Goal: Communication & Community: Answer question/provide support

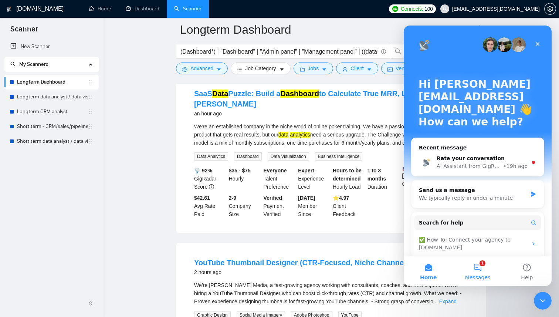
click at [477, 270] on button "1 Messages" at bounding box center [477, 271] width 49 height 30
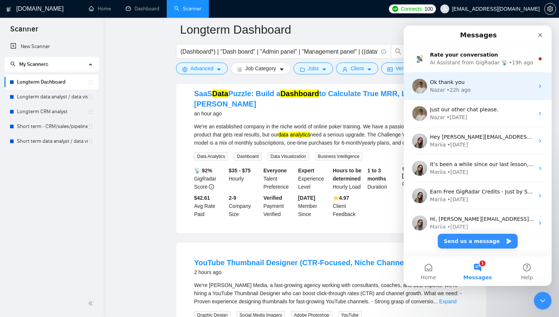
click at [470, 91] on div "Nazar • 22h ago" at bounding box center [482, 90] width 104 height 8
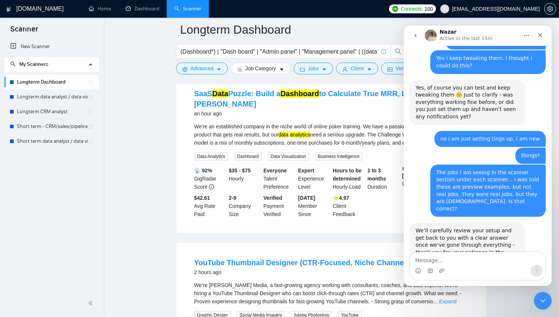
scroll to position [542, 0]
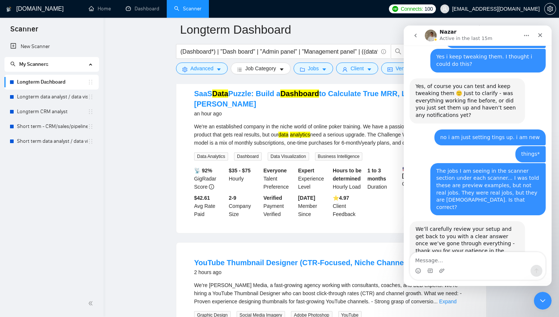
click at [457, 266] on div "Intercom messenger" at bounding box center [477, 271] width 135 height 12
click at [454, 255] on textarea "Message…" at bounding box center [477, 258] width 135 height 13
type textarea "h"
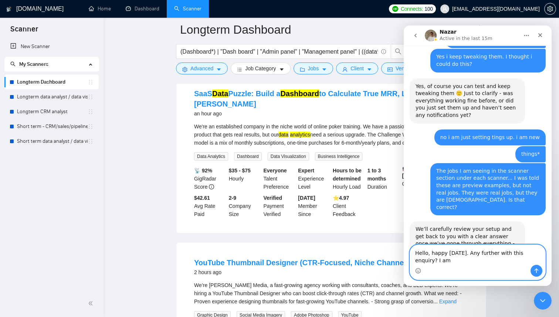
scroll to position [549, 0]
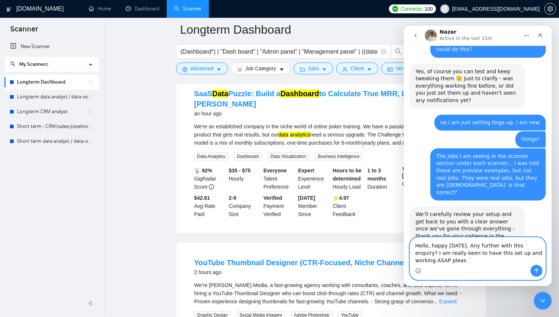
type textarea "Hello, happy [DATE]. Any further with this enquiry? I am really keen to have th…"
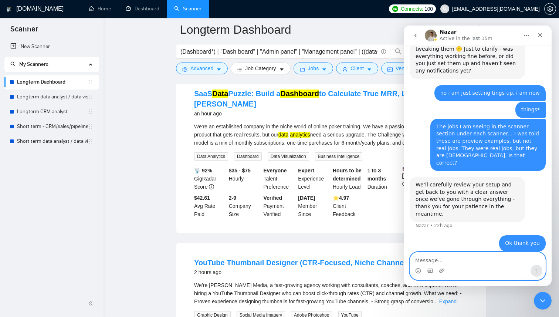
scroll to position [598, 0]
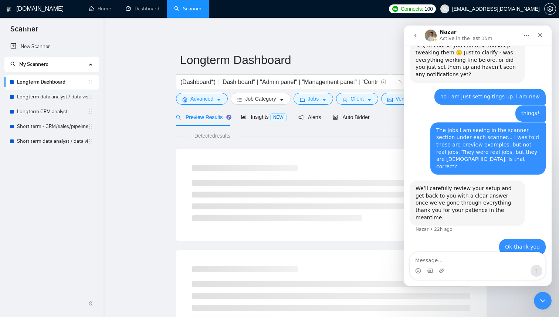
scroll to position [598, 0]
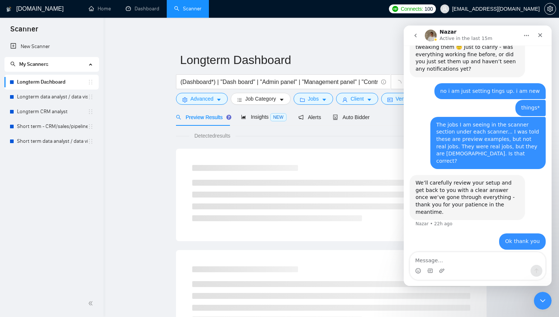
click at [415, 36] on icon "go back" at bounding box center [416, 36] width 6 height 6
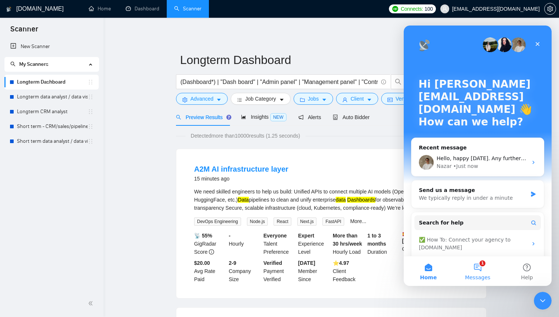
click at [480, 265] on button "1 Messages" at bounding box center [477, 271] width 49 height 30
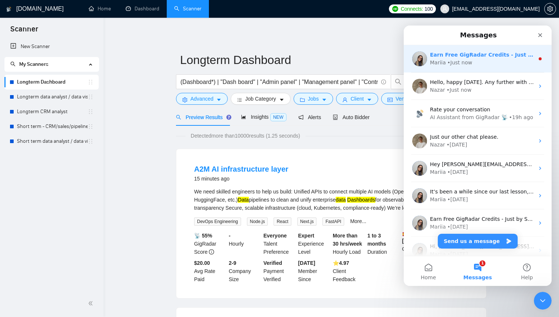
click at [468, 61] on div "• Just now" at bounding box center [460, 63] width 25 height 8
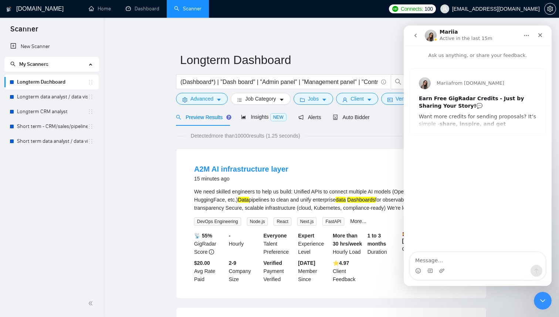
click at [456, 119] on div "Mariia from [DOMAIN_NAME] Earn Free GigRadar Credits - Just by Sharing Your Sto…" at bounding box center [477, 101] width 135 height 67
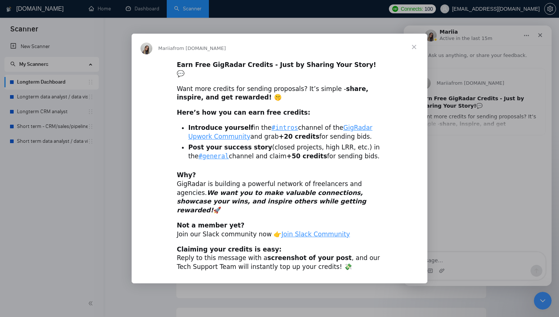
click at [416, 57] on span "Close" at bounding box center [414, 47] width 27 height 27
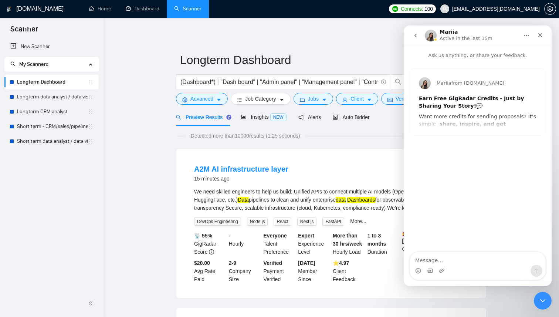
click at [422, 34] on button "go back" at bounding box center [416, 35] width 14 height 14
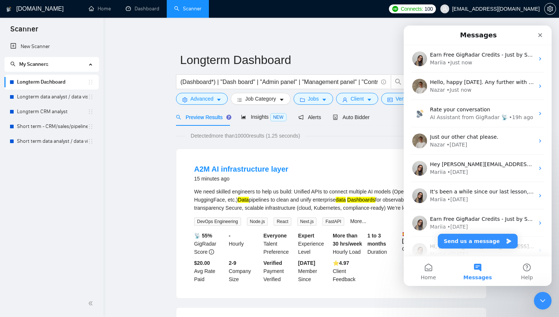
click at [304, 159] on li "A2M AI infrastructure layer 15 minutes ago We need skilled engineers to help us…" at bounding box center [331, 223] width 292 height 131
click at [539, 34] on icon "Close" at bounding box center [541, 35] width 4 height 4
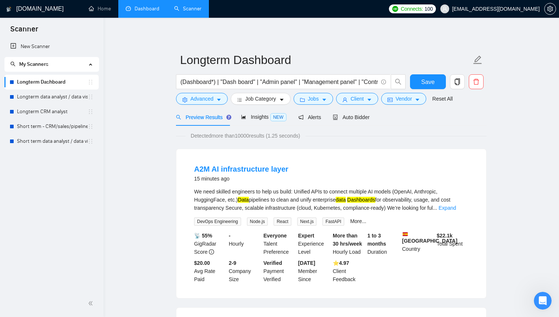
click at [143, 11] on link "Dashboard" at bounding box center [143, 9] width 34 height 6
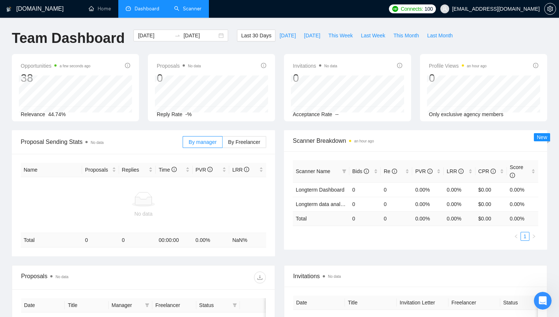
click at [192, 8] on link "Scanner" at bounding box center [187, 9] width 27 height 6
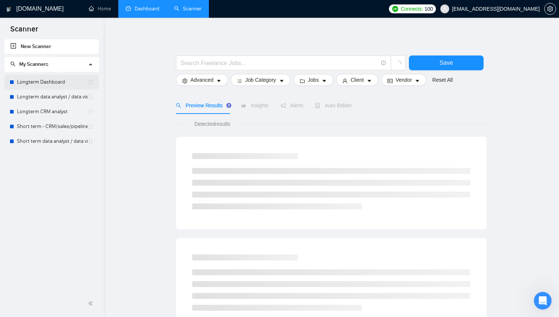
click at [44, 81] on link "Longterm Dashboard" at bounding box center [52, 82] width 71 height 15
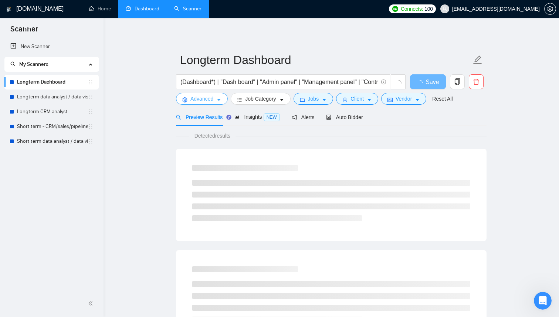
click at [217, 102] on icon "caret-down" at bounding box center [218, 99] width 5 height 5
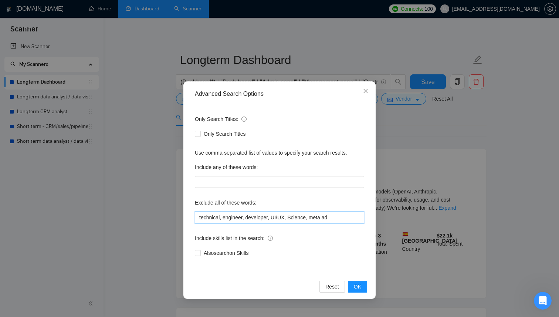
click at [341, 219] on input "technical, engineer, developer, UI/UX, Science, meta ad" at bounding box center [279, 218] width 169 height 12
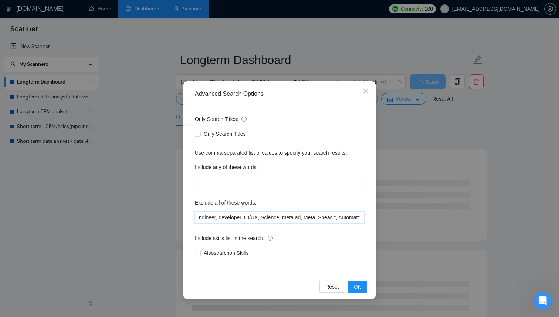
scroll to position [0, 32]
click at [318, 221] on input "technical, engineer, developer, UI/UX, Science, meta ad, Meta, Speaci*, Automat*" at bounding box center [279, 218] width 169 height 12
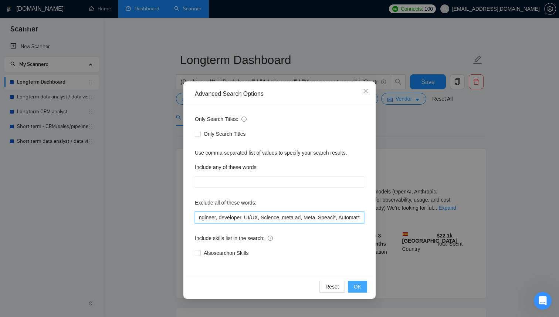
type input "technical, engineer, developer, UI/UX, Science, meta ad, Meta, Speaci*, Automat*"
click at [361, 288] on span "OK" at bounding box center [357, 287] width 7 height 8
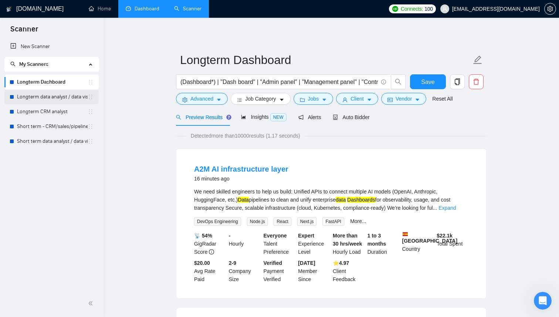
click at [53, 95] on link "Longterm data analyst / data visual" at bounding box center [52, 97] width 71 height 15
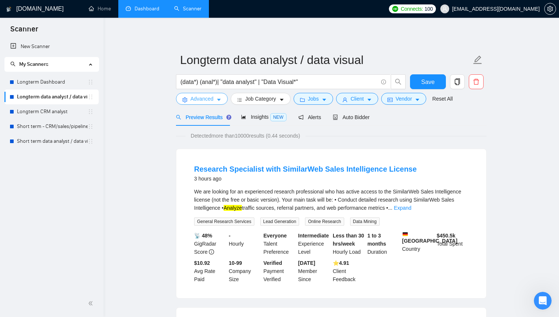
click at [218, 100] on icon "caret-down" at bounding box center [218, 99] width 5 height 5
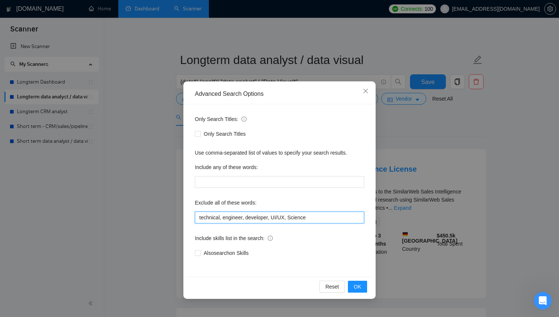
click at [315, 217] on input "technical, engineer, developer, UI/UX, Science" at bounding box center [279, 218] width 169 height 12
click at [327, 216] on input "technical, engineer, developer, UI/UX, Science" at bounding box center [279, 218] width 169 height 12
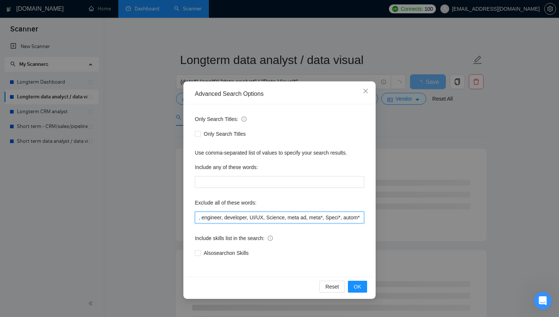
scroll to position [0, 26]
type input "technical, engineer, developer, UI/UX, Science, meta ad, meta*, Speci*, autom*"
click at [360, 287] on span "OK" at bounding box center [357, 287] width 7 height 8
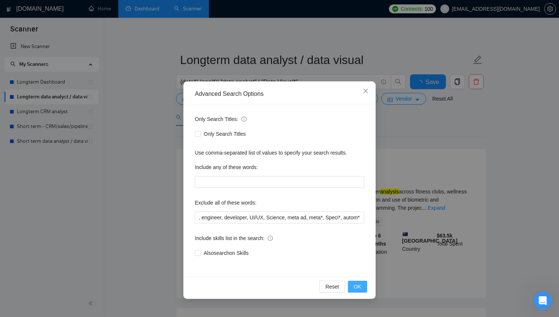
scroll to position [0, 0]
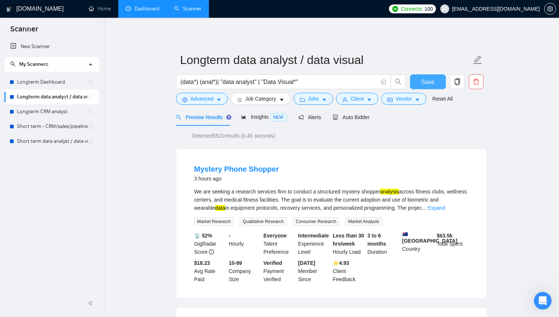
click at [430, 82] on span "Save" at bounding box center [427, 81] width 13 height 9
click at [215, 100] on button "Advanced" at bounding box center [202, 99] width 52 height 12
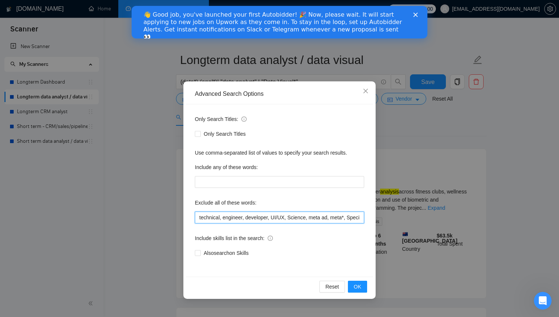
click at [345, 216] on input "technical, engineer, developer, UI/UX, Science, meta ad, meta*, Speci*, autom*" at bounding box center [279, 218] width 169 height 12
click at [357, 285] on span "OK" at bounding box center [357, 287] width 7 height 8
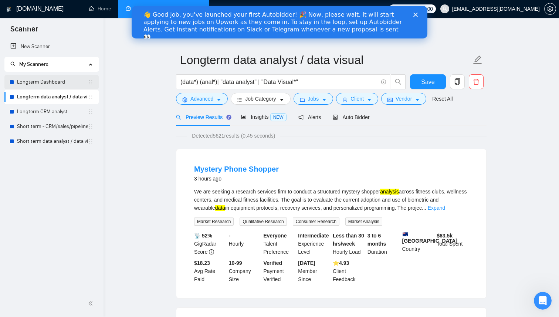
click at [58, 83] on link "Longterm Dashboard" at bounding box center [52, 82] width 71 height 15
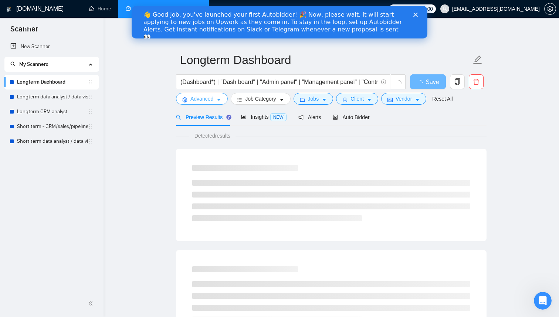
click at [215, 101] on button "Advanced" at bounding box center [202, 99] width 52 height 12
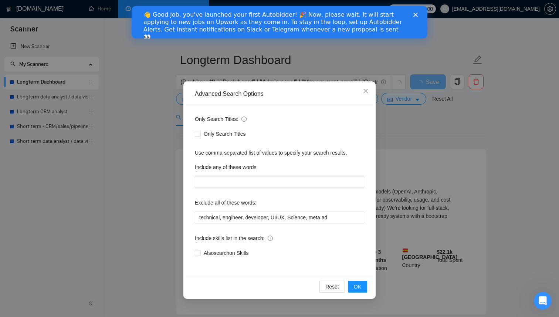
click at [316, 224] on div "Only Search Titles: Only Search Titles Use comma-separated list of values to sp…" at bounding box center [279, 190] width 187 height 172
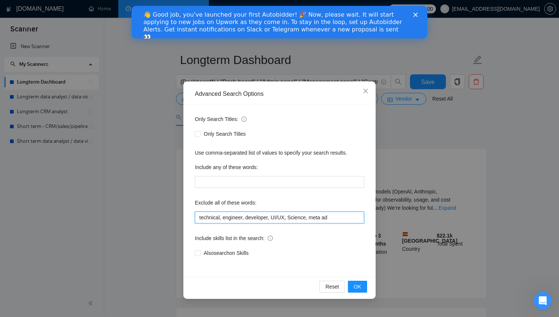
click at [315, 220] on input "technical, engineer, developer, UI/UX, Science, meta ad" at bounding box center [279, 218] width 169 height 12
paste input ", meta*, Speci*, autom*"
click at [360, 285] on span "OK" at bounding box center [357, 287] width 7 height 8
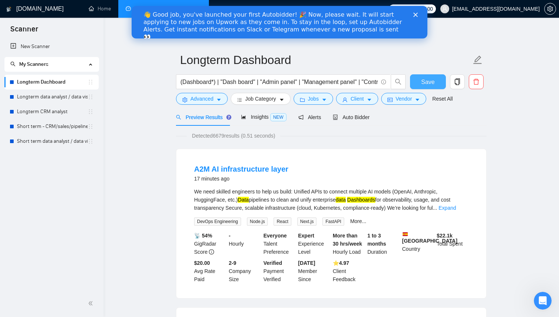
click at [430, 83] on span "Save" at bounding box center [427, 81] width 13 height 9
click at [213, 101] on span "Advanced" at bounding box center [202, 99] width 23 height 8
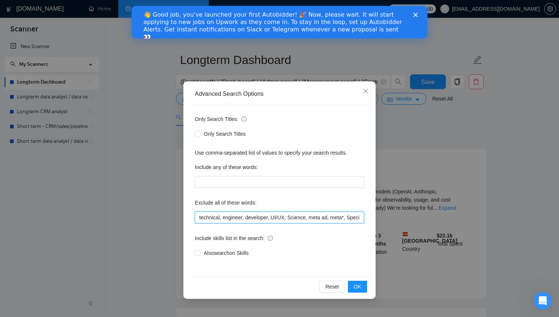
click at [337, 220] on input "technical, engineer, developer, UI/UX, Science, meta ad, meta*, Speci*, autom*" at bounding box center [279, 218] width 169 height 12
click at [361, 219] on input "technical, engineer, developer, UI/UX, Science, meta ad, meta*, Speci*, autom*" at bounding box center [279, 218] width 169 height 12
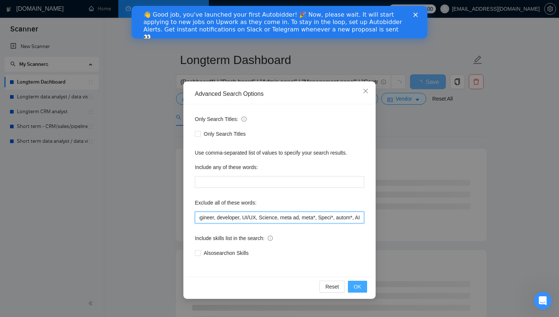
type input "technical, engineer, developer, UI/UX, Science, meta ad, meta*, Speci*, autom*,…"
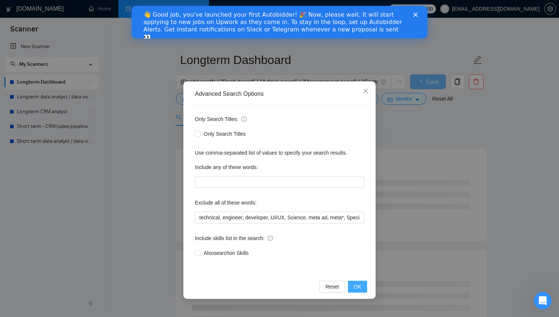
click at [359, 289] on span "OK" at bounding box center [357, 287] width 7 height 8
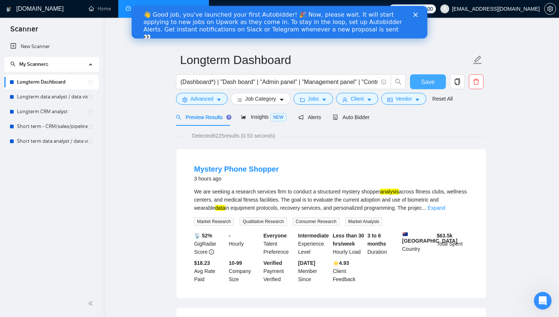
click at [432, 82] on span "Save" at bounding box center [427, 81] width 13 height 9
click at [53, 97] on link "Longterm data analyst / data visual" at bounding box center [52, 97] width 71 height 15
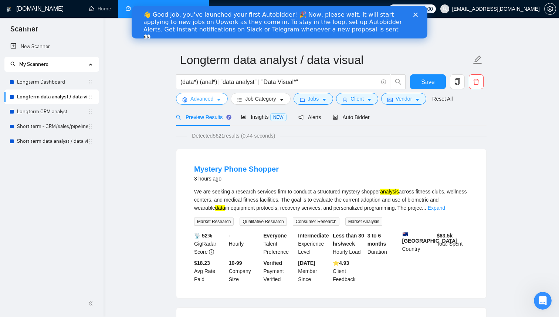
click at [214, 101] on span "Advanced" at bounding box center [202, 99] width 23 height 8
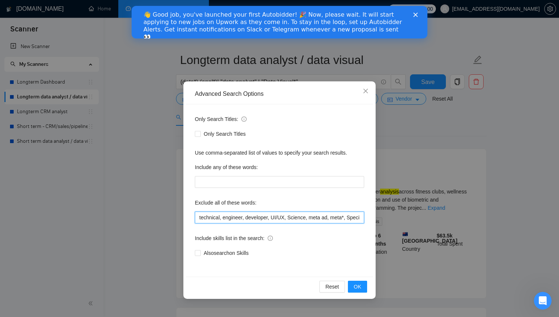
click at [252, 216] on input "technical, engineer, developer, UI/UX, Science, meta ad, meta*, Speci*, autom*" at bounding box center [279, 218] width 169 height 12
paste input ", AI"
type input "technical, engineer, developer, UI/UX, Science, meta ad, meta*, Speci*, autom*,…"
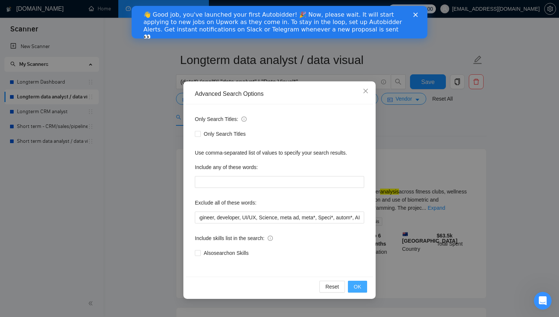
click at [361, 286] on span "OK" at bounding box center [357, 287] width 7 height 8
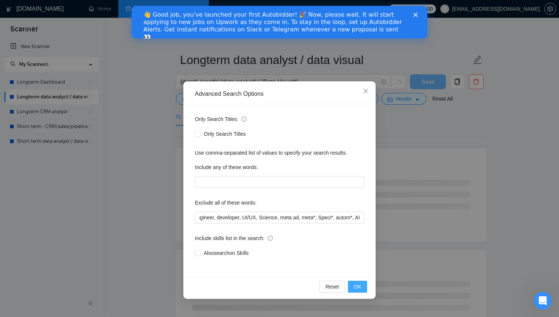
scroll to position [0, 0]
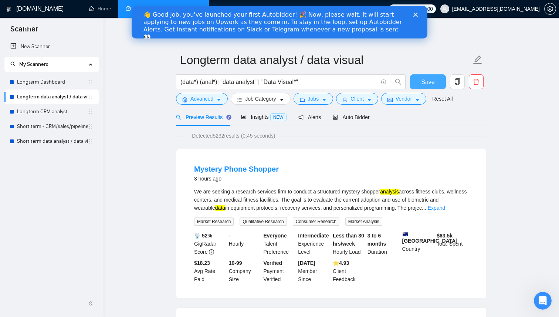
click at [435, 84] on button "Save" at bounding box center [428, 81] width 36 height 15
click at [73, 114] on link "Longterm CRM analyst" at bounding box center [52, 111] width 71 height 15
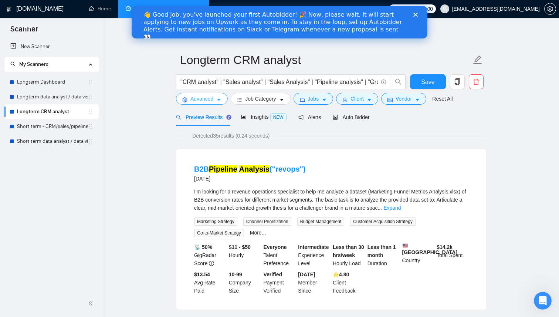
click at [213, 101] on span "Advanced" at bounding box center [202, 99] width 23 height 8
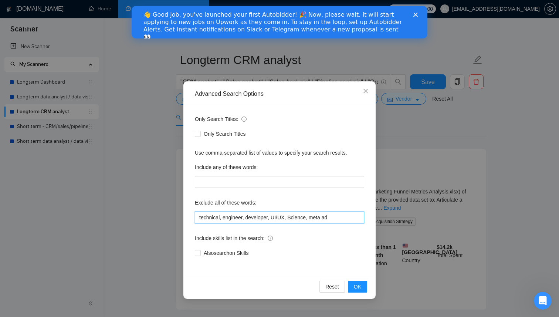
click at [266, 220] on input "technical, engineer, developer, UI/UX, Science, meta ad" at bounding box center [279, 218] width 169 height 12
paste input ", meta*, Speci*, autom*, AI"
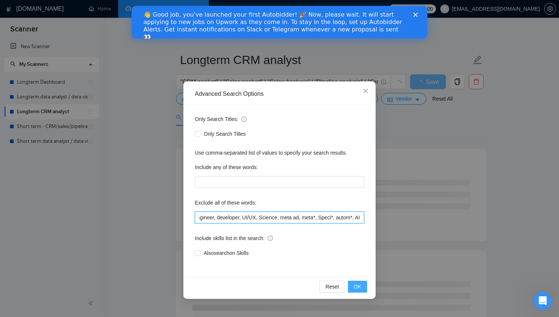
type input "technical, engineer, developer, UI/UX, Science, meta ad, meta*, Speci*, autom*,…"
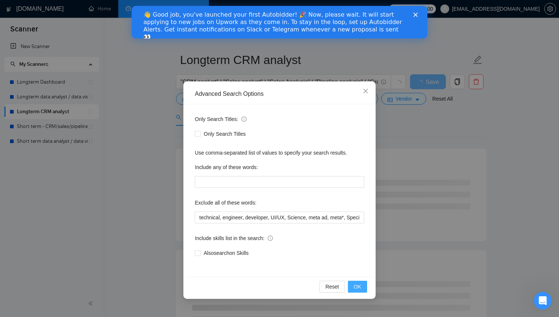
click at [361, 287] on span "OK" at bounding box center [357, 287] width 7 height 8
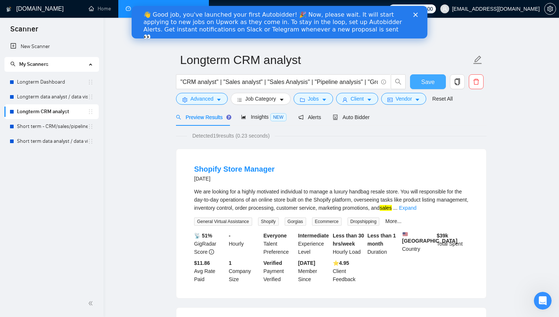
click at [423, 84] on span "Save" at bounding box center [427, 81] width 13 height 9
click at [54, 125] on link "Short term - CRM/sales/pipeline/growth analyst" at bounding box center [52, 126] width 71 height 15
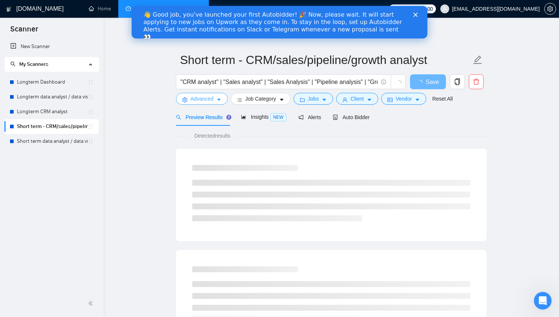
click at [214, 100] on span "Advanced" at bounding box center [202, 99] width 23 height 8
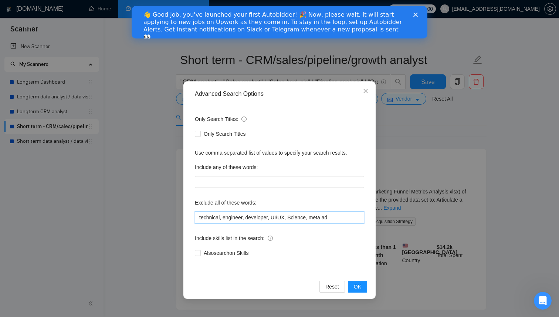
click at [272, 218] on input "technical, engineer, developer, UI/UX, Science, meta ad" at bounding box center [279, 218] width 169 height 12
paste input ", meta*, Speci*, autom*, AI"
type input "technical, engineer, developer, UI/UX, Science, meta ad, meta*, Speci*, autom*,…"
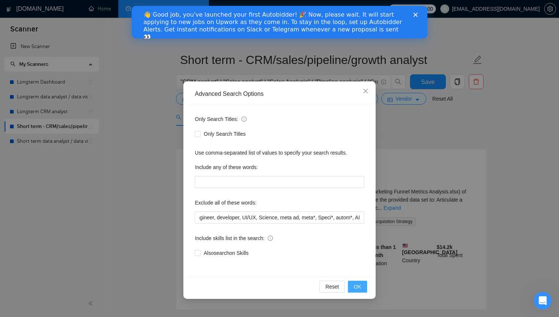
scroll to position [0, 0]
click at [363, 285] on button "OK" at bounding box center [357, 287] width 19 height 12
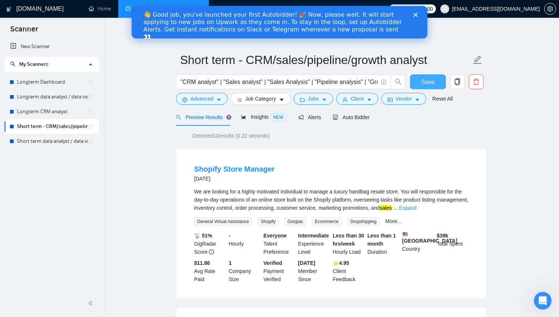
click at [433, 80] on span "Save" at bounding box center [427, 81] width 13 height 9
click at [29, 141] on link "Short term data analyst / data visual" at bounding box center [52, 141] width 71 height 15
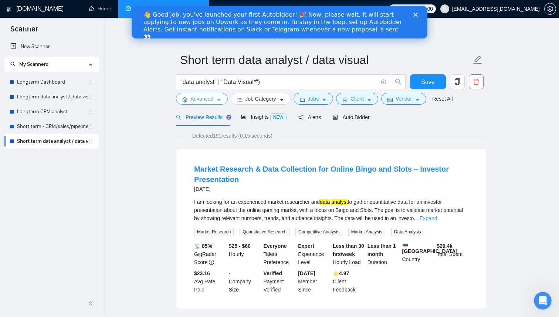
click at [210, 99] on span "Advanced" at bounding box center [202, 99] width 23 height 8
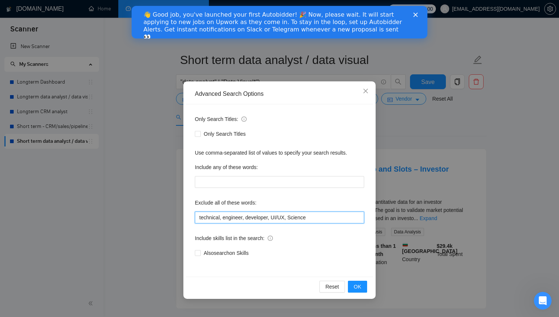
click at [265, 221] on input "technical, engineer, developer, UI/UX, Science" at bounding box center [279, 218] width 169 height 12
paste input ", meta ad, meta*, Speci*, autom*, AI"
type input "technical, engineer, developer, UI/UX, Science, meta ad, meta*, Speci*, autom*,…"
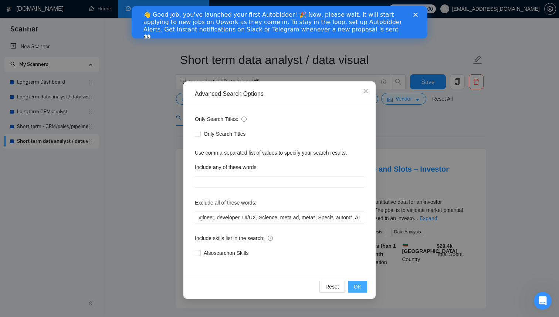
scroll to position [0, 0]
click at [358, 285] on span "OK" at bounding box center [357, 287] width 7 height 8
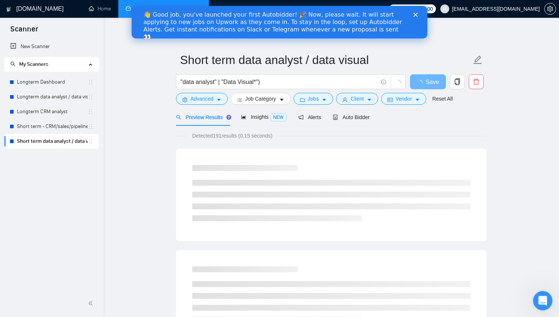
click at [545, 303] on icon "Open Intercom Messenger" at bounding box center [542, 300] width 12 height 12
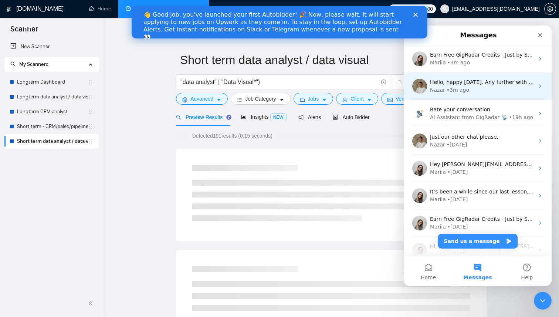
click at [450, 88] on div "• 3m ago" at bounding box center [458, 90] width 23 height 8
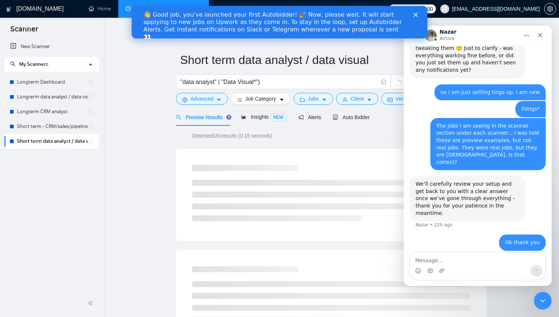
scroll to position [598, 0]
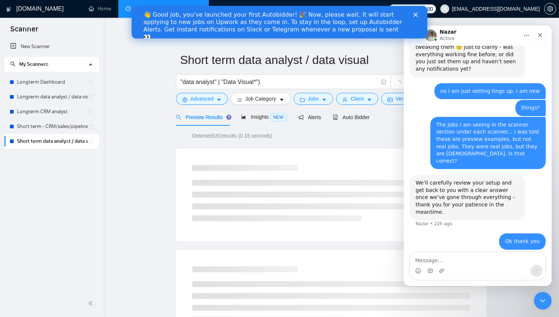
click at [478, 260] on textarea "Message…" at bounding box center [477, 258] width 135 height 13
type textarea "i"
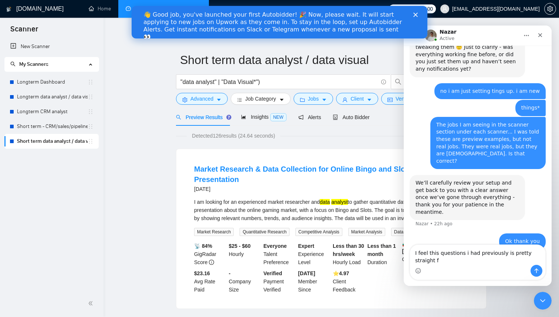
scroll to position [605, 0]
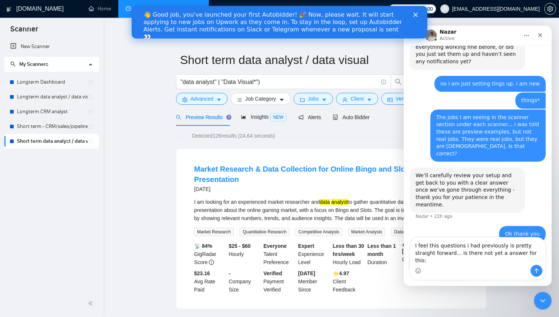
click at [449, 251] on textarea "I feel this questions i had previously is pretty straight forward... is there n…" at bounding box center [477, 251] width 135 height 27
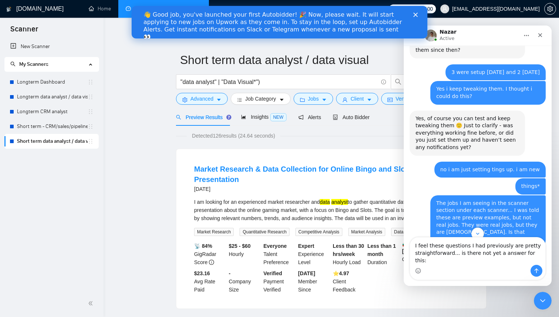
scroll to position [512, 0]
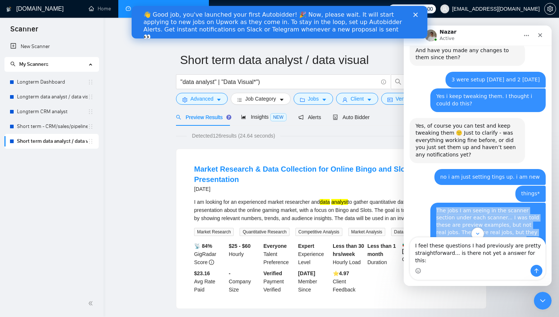
drag, startPoint x: 474, startPoint y: 202, endPoint x: 434, endPoint y: 172, distance: 50.0
click at [434, 203] on div "The jobs I am seeing in the scanner section under each scanner... I was told th…" at bounding box center [488, 229] width 115 height 53
copy div "The jobs I am seeing in the scanner section under each scanner... I was told th…"
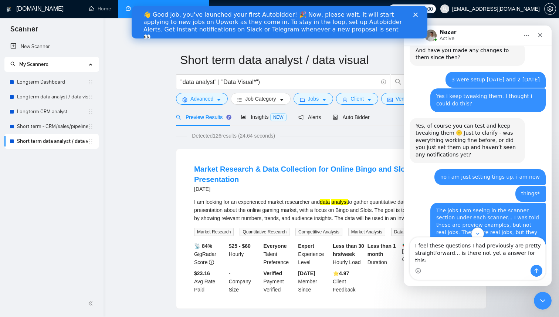
click at [472, 268] on div "Intercom messenger" at bounding box center [477, 271] width 135 height 12
click at [473, 262] on textarea "I feel these questions I had previously are pretty straightforward... is there …" at bounding box center [477, 251] width 135 height 27
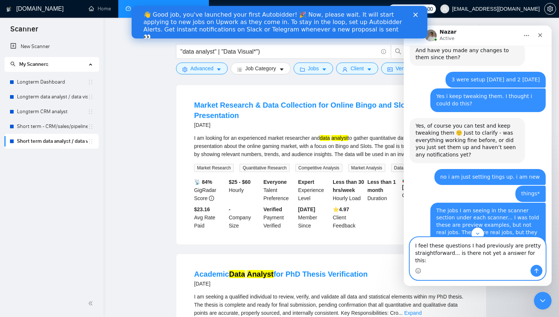
scroll to position [67, 0]
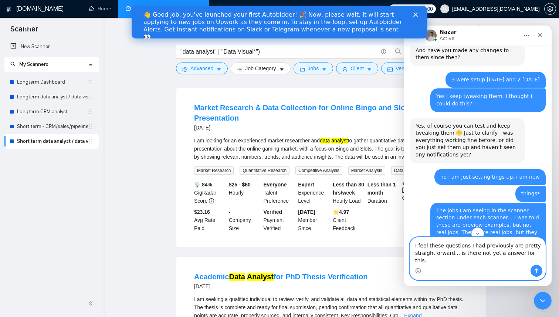
click at [537, 262] on textarea "I feel these questions I had previously are pretty straightforward... is there …" at bounding box center [477, 251] width 135 height 27
paste textarea "The jobs I am seeing in the scanner section under each scanner... I was told th…"
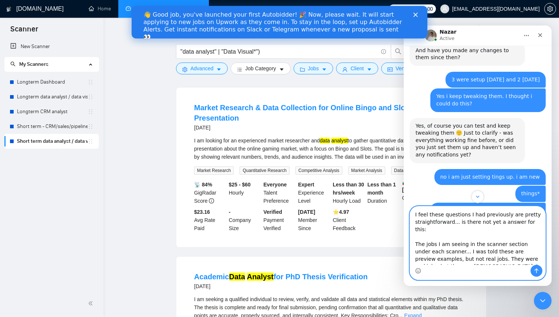
click at [503, 224] on textarea "I feel these questions I had previously are pretty straightforward... is there …" at bounding box center [477, 235] width 135 height 58
click at [514, 259] on textarea "I feel these questions I had previously are pretty straightforward... is there …" at bounding box center [477, 235] width 135 height 58
type textarea "I feel these questions I had previously are pretty straightforward... is there …"
click at [535, 271] on icon "Send a message…" at bounding box center [537, 271] width 6 height 6
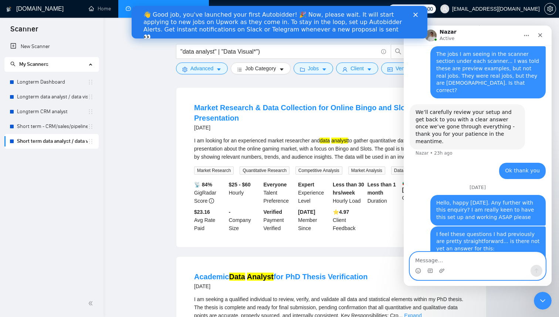
scroll to position [669, 0]
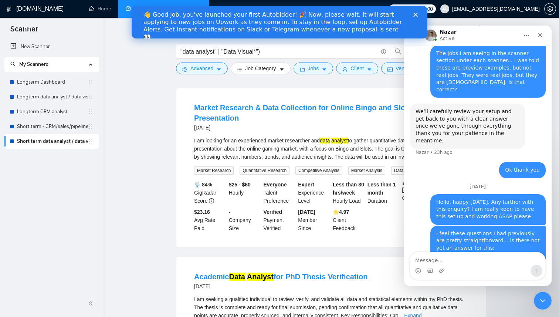
click at [285, 124] on div "12 days ago" at bounding box center [331, 127] width 275 height 9
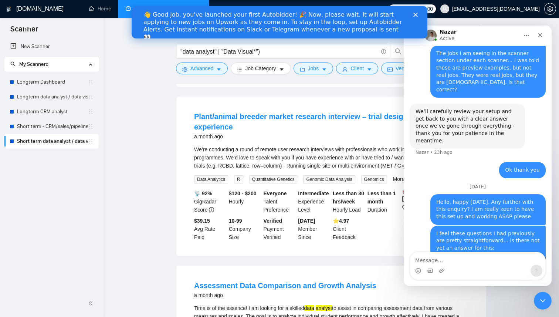
scroll to position [1176, 0]
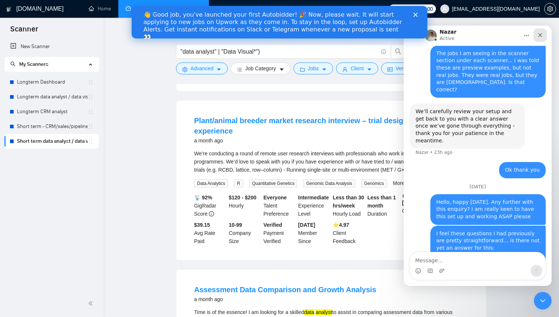
click at [538, 35] on icon "Close" at bounding box center [541, 35] width 6 height 6
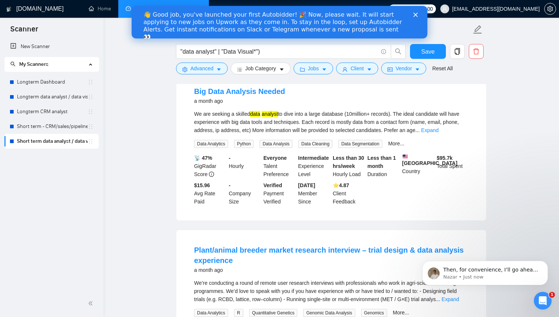
scroll to position [0, 0]
click at [488, 274] on p "Nazar • Just now" at bounding box center [491, 277] width 95 height 7
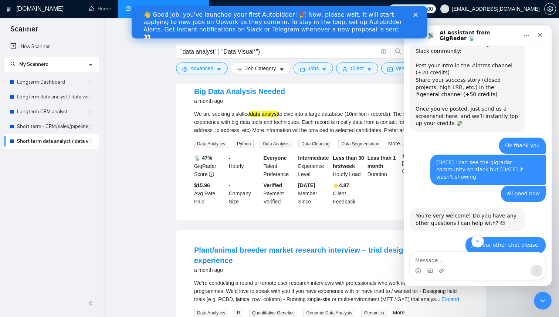
scroll to position [303, 0]
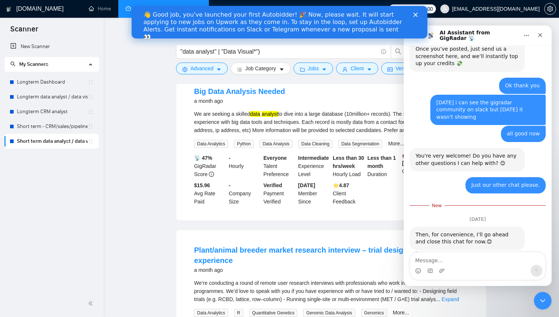
click at [476, 262] on textarea "Message…" at bounding box center [477, 258] width 135 height 13
type textarea "Yes this chat can close. thanks"
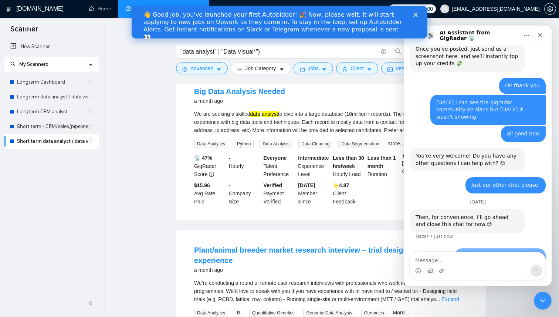
scroll to position [308, 0]
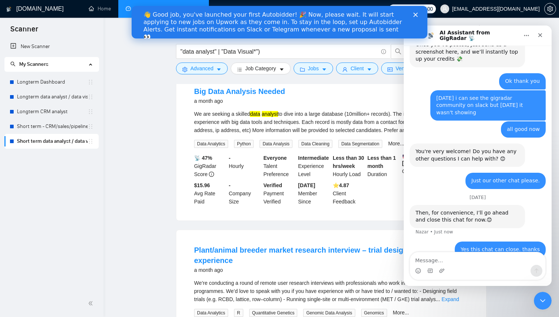
click at [414, 15] on icon "Close" at bounding box center [416, 15] width 4 height 4
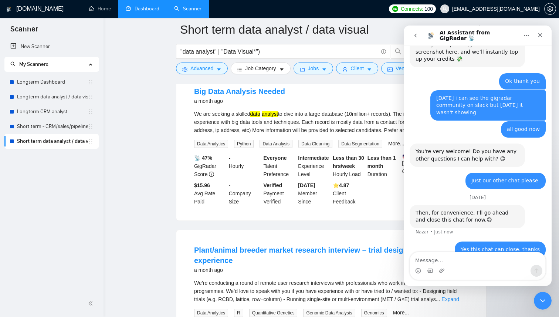
click at [418, 37] on icon "go back" at bounding box center [416, 36] width 6 height 6
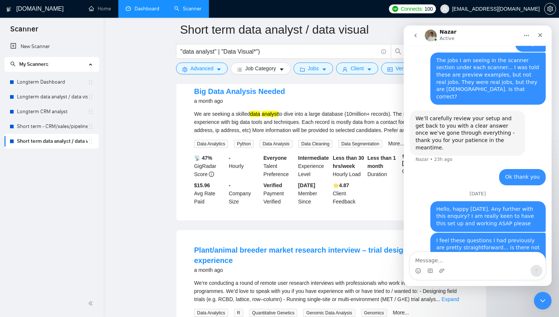
scroll to position [669, 0]
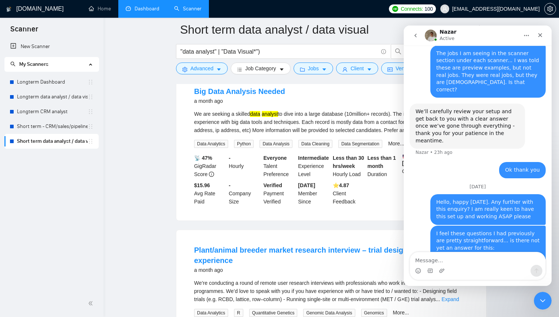
click at [416, 36] on icon "go back" at bounding box center [416, 36] width 6 height 6
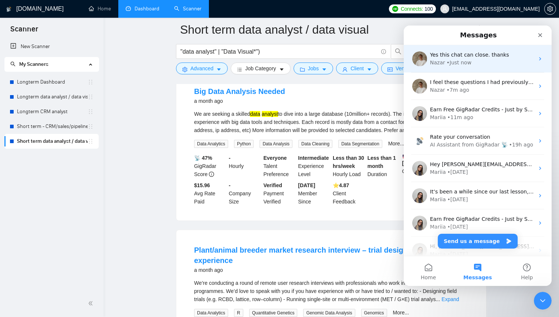
click at [473, 63] on div "Nazar • Just now" at bounding box center [482, 63] width 104 height 8
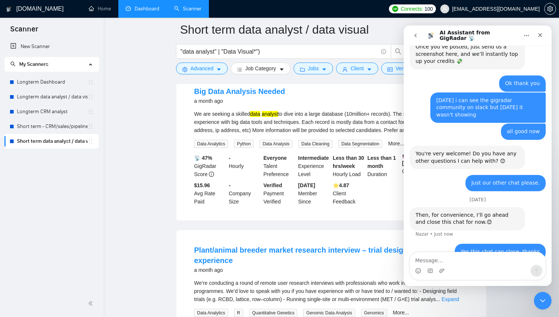
scroll to position [308, 0]
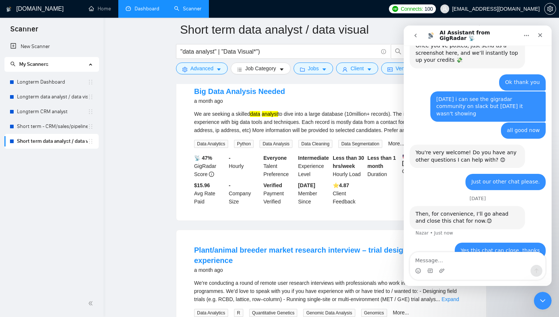
click at [417, 36] on icon "go back" at bounding box center [416, 36] width 6 height 6
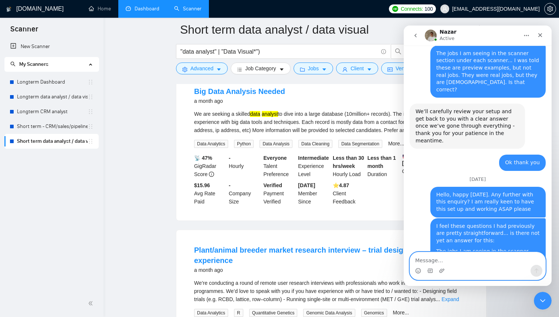
scroll to position [692, 0]
